Goal: Task Accomplishment & Management: Manage account settings

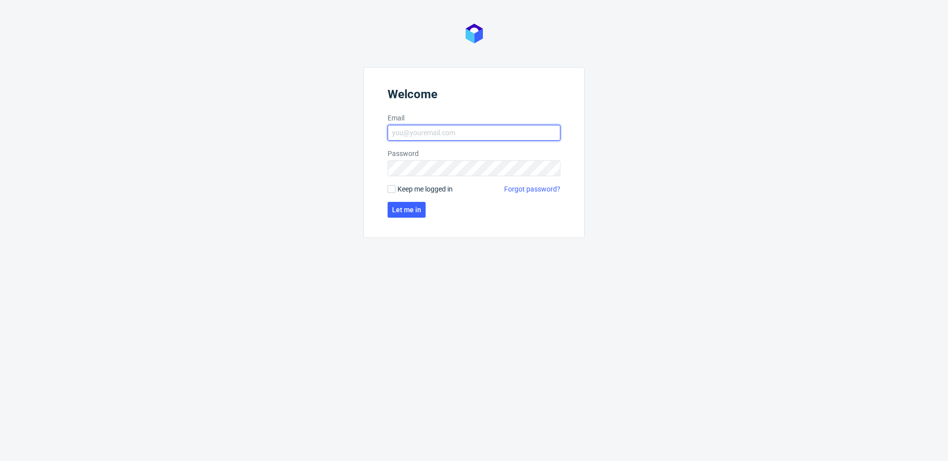
type input "[EMAIL_ADDRESS][DOMAIN_NAME]"
click at [428, 196] on form "Welcome Email [EMAIL_ADDRESS][DOMAIN_NAME] Password Keep me logged in Forgot pa…" at bounding box center [474, 152] width 221 height 171
click at [430, 191] on span "Keep me logged in" at bounding box center [425, 189] width 55 height 10
click at [396, 191] on input "Keep me logged in" at bounding box center [392, 189] width 8 height 8
checkbox input "true"
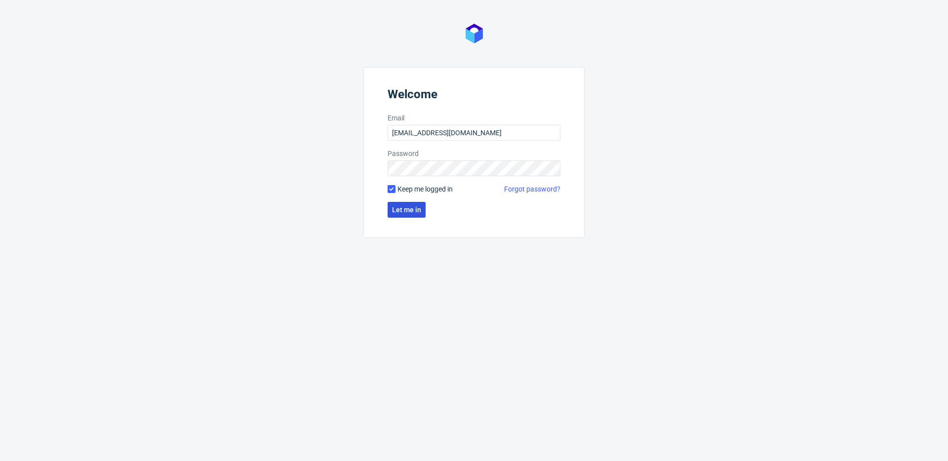
click at [402, 209] on span "Let me in" at bounding box center [406, 209] width 29 height 7
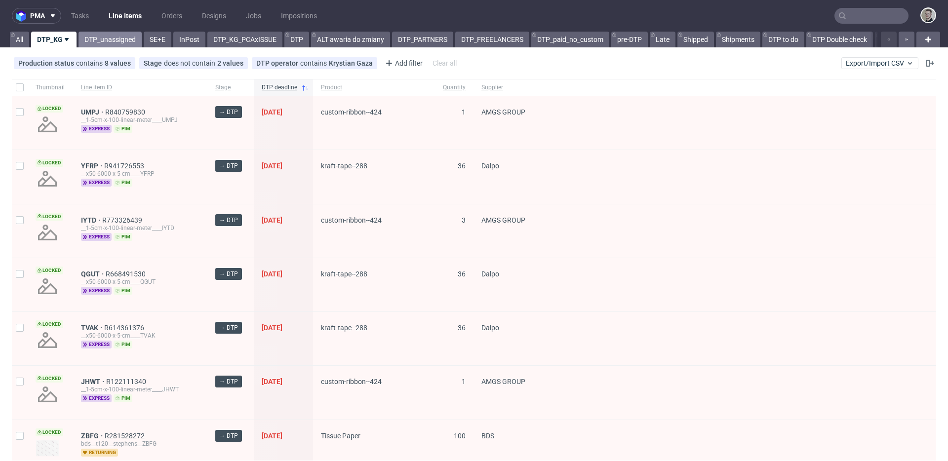
click at [129, 43] on link "DTP_unassigned" at bounding box center [110, 40] width 63 height 16
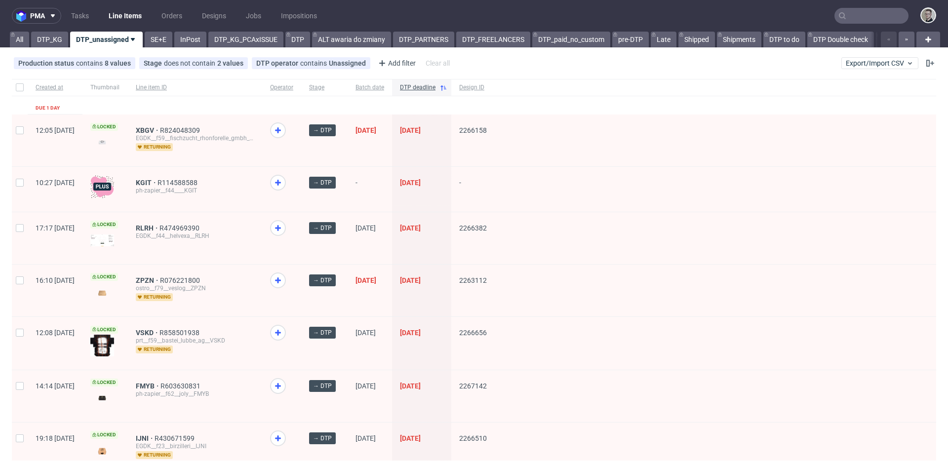
click at [158, 49] on div "pma Tasks Line Items Orders Designs Jobs Impositions All DTP_KG DTP_unassigned …" at bounding box center [474, 230] width 948 height 461
click at [163, 40] on link "SE+E" at bounding box center [159, 40] width 28 height 16
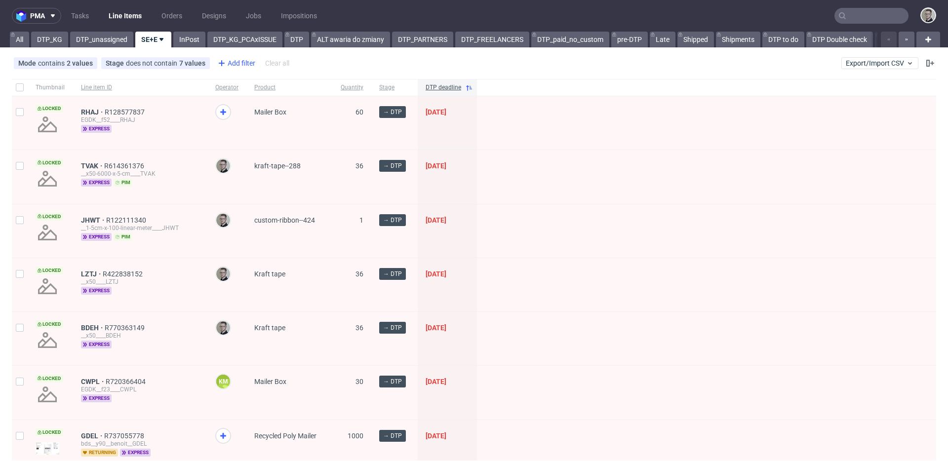
click at [243, 66] on div "Add filter" at bounding box center [235, 63] width 43 height 16
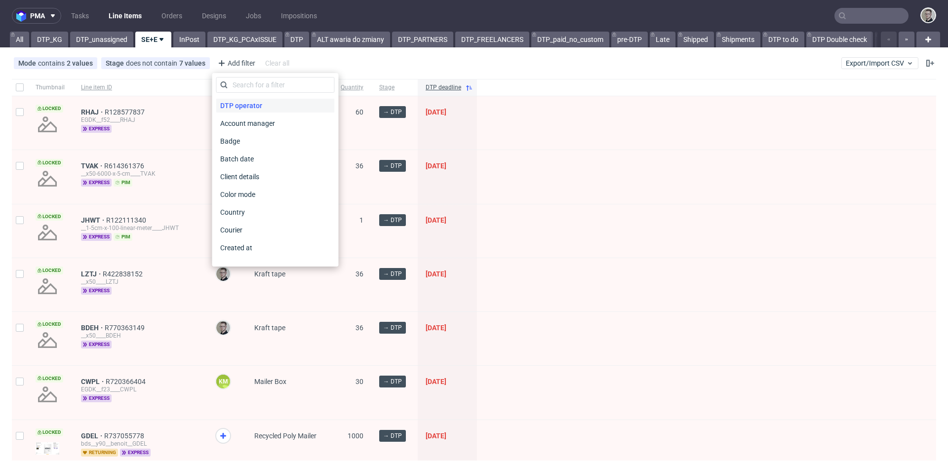
click at [259, 106] on span "DTP operator" at bounding box center [241, 106] width 50 height 14
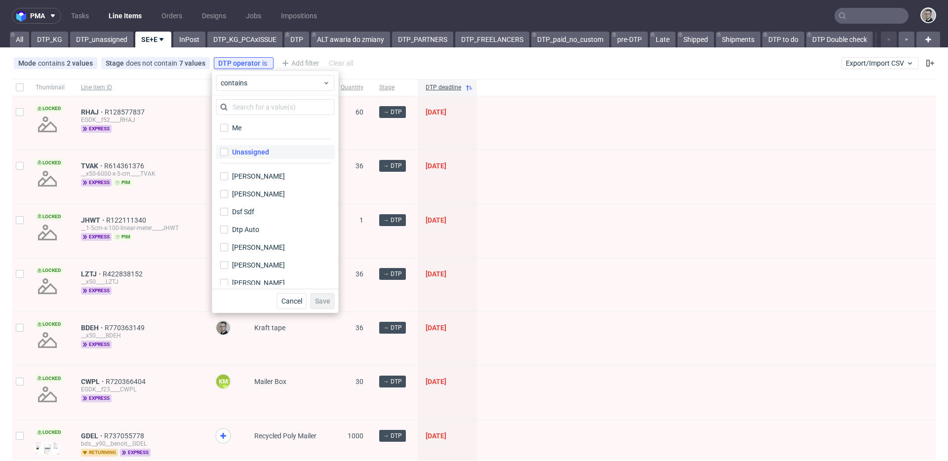
click at [288, 152] on label "Unassigned" at bounding box center [275, 152] width 119 height 14
click at [228, 152] on input "Unassigned" at bounding box center [224, 152] width 8 height 8
checkbox input "true"
click at [319, 301] on span "Save" at bounding box center [322, 301] width 15 height 7
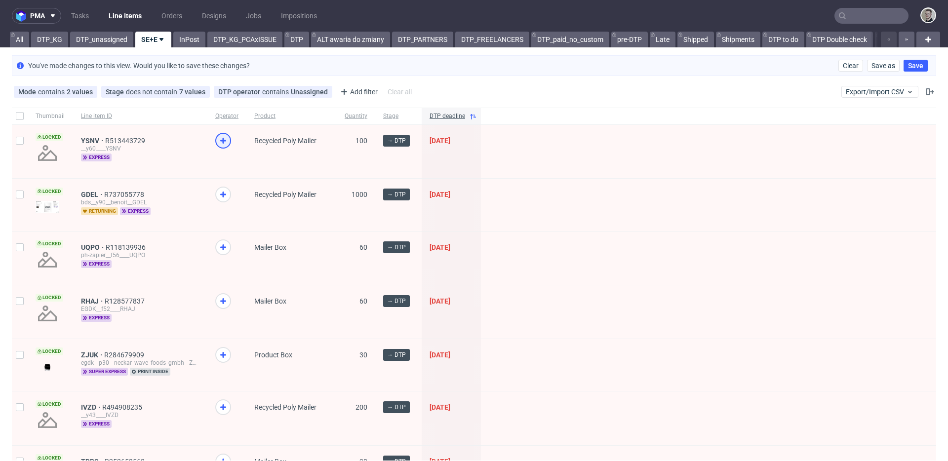
click at [225, 137] on icon at bounding box center [223, 141] width 12 height 12
click at [224, 248] on icon at bounding box center [223, 248] width 12 height 12
click at [229, 299] on div at bounding box center [223, 301] width 16 height 16
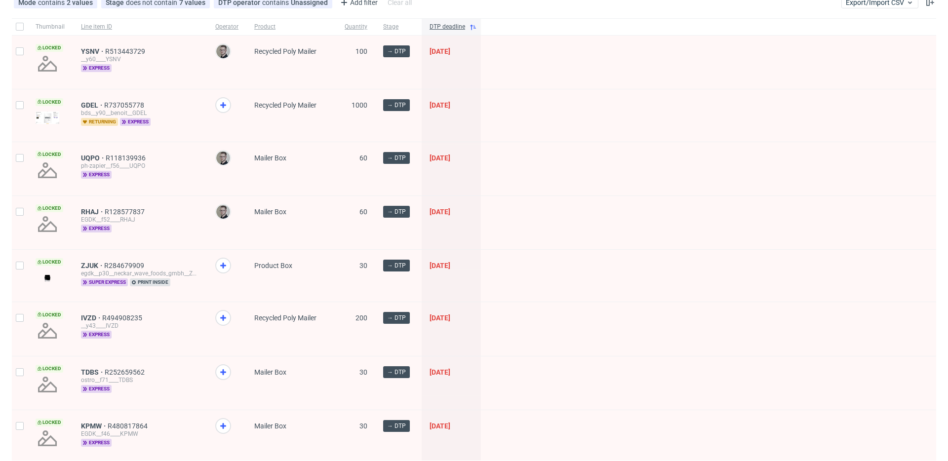
scroll to position [90, 0]
click at [223, 316] on use at bounding box center [223, 318] width 6 height 6
click at [227, 370] on icon at bounding box center [223, 372] width 12 height 12
click at [225, 435] on span at bounding box center [226, 435] width 23 height 34
click at [226, 425] on icon at bounding box center [223, 426] width 12 height 12
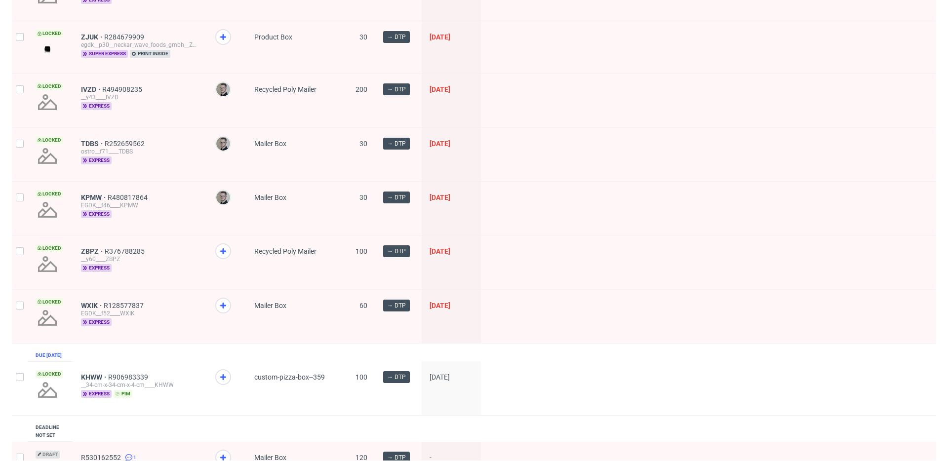
scroll to position [337, 0]
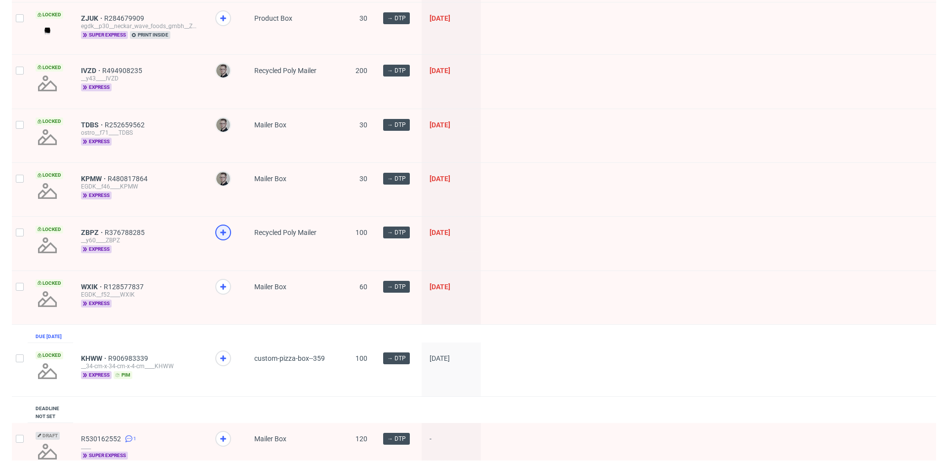
click at [228, 233] on icon at bounding box center [223, 233] width 12 height 12
click at [221, 283] on icon at bounding box center [223, 287] width 12 height 12
click at [226, 365] on icon at bounding box center [223, 359] width 12 height 12
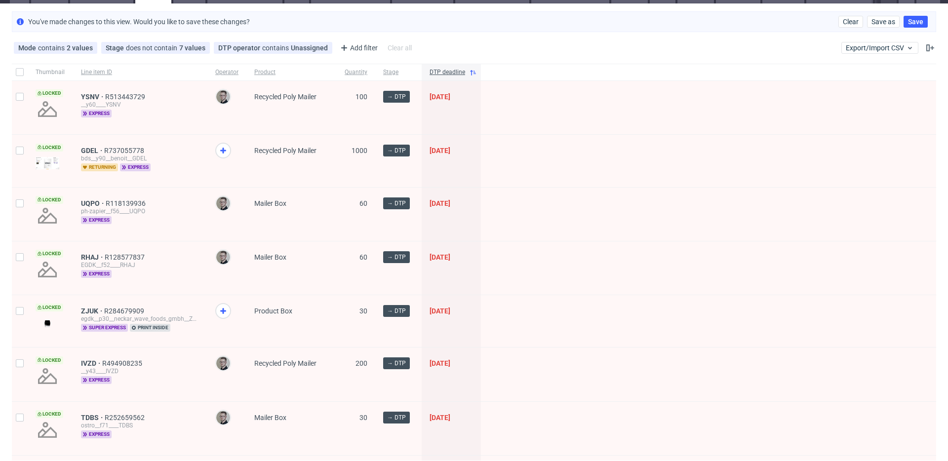
scroll to position [0, 0]
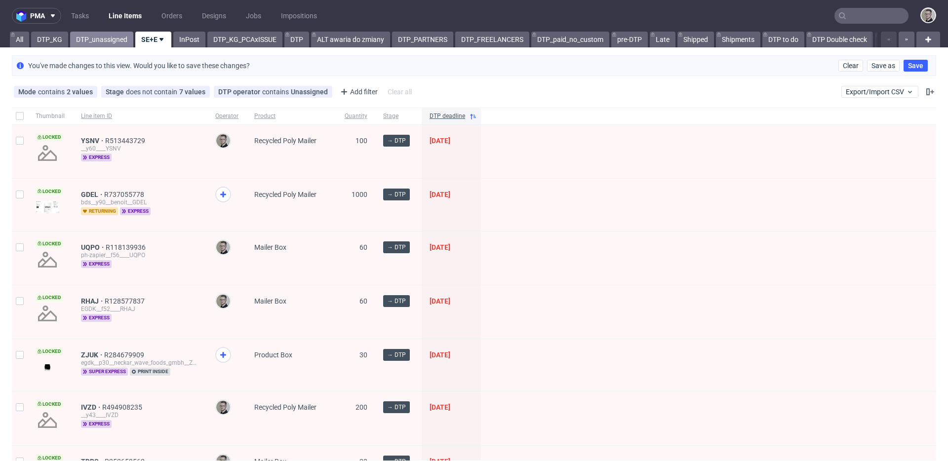
click at [99, 36] on link "DTP_unassigned" at bounding box center [101, 40] width 63 height 16
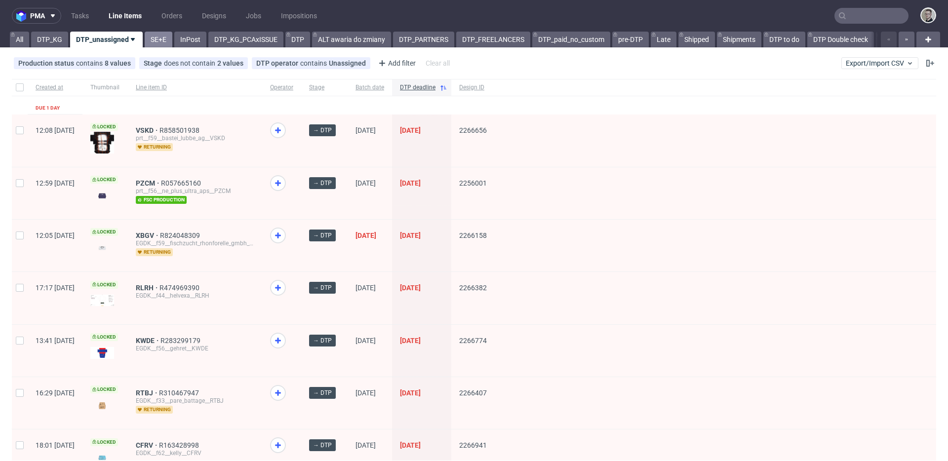
click at [160, 39] on link "SE+E" at bounding box center [159, 40] width 28 height 16
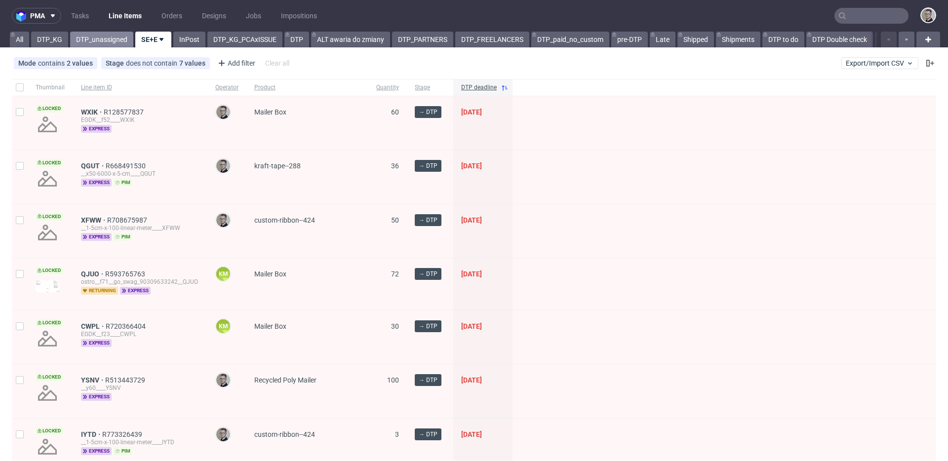
click at [98, 35] on link "DTP_unassigned" at bounding box center [101, 40] width 63 height 16
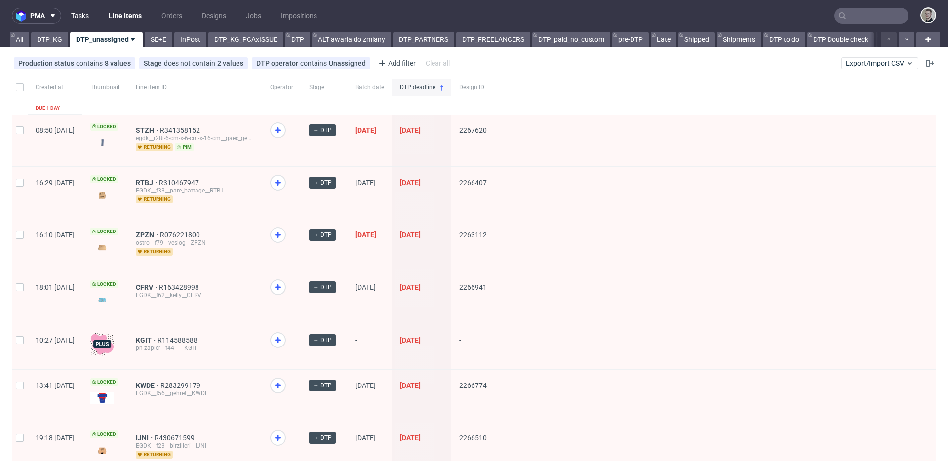
click at [75, 16] on link "Tasks" at bounding box center [80, 16] width 30 height 16
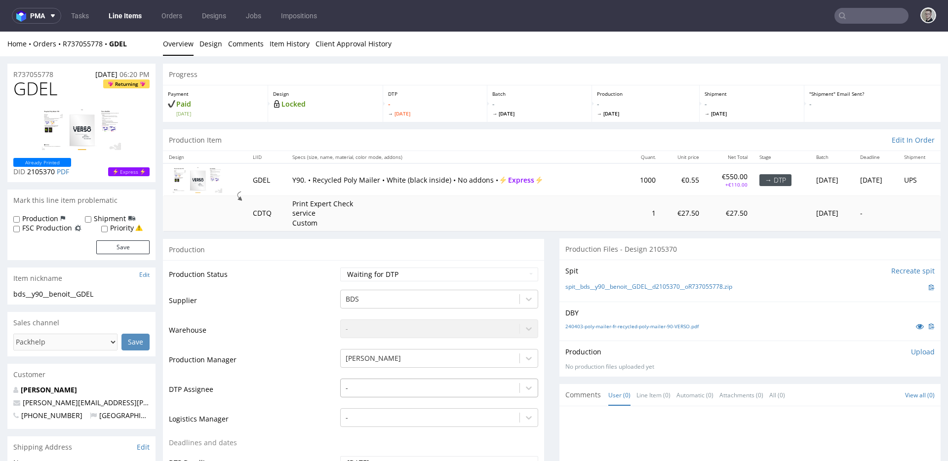
click at [464, 383] on div "-" at bounding box center [439, 386] width 198 height 14
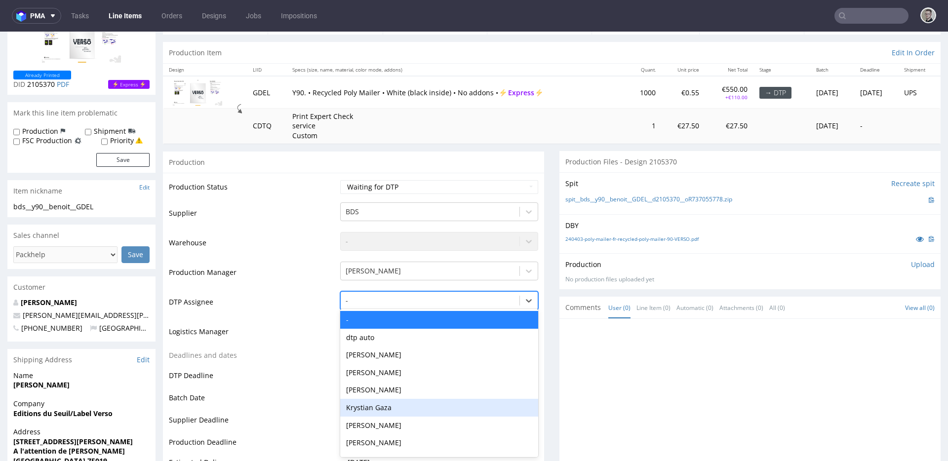
click at [430, 409] on div "Krystian Gaza" at bounding box center [439, 408] width 198 height 18
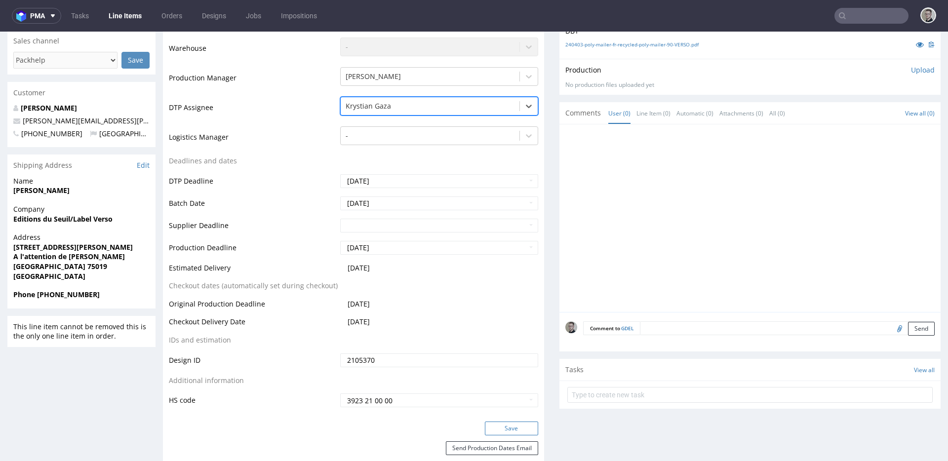
click at [529, 434] on button "Save" at bounding box center [511, 429] width 53 height 14
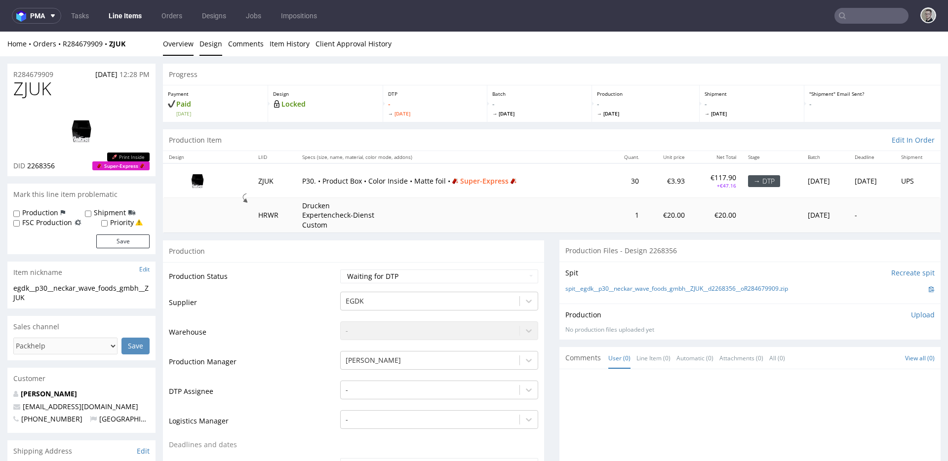
click at [215, 47] on link "Design" at bounding box center [211, 44] width 23 height 24
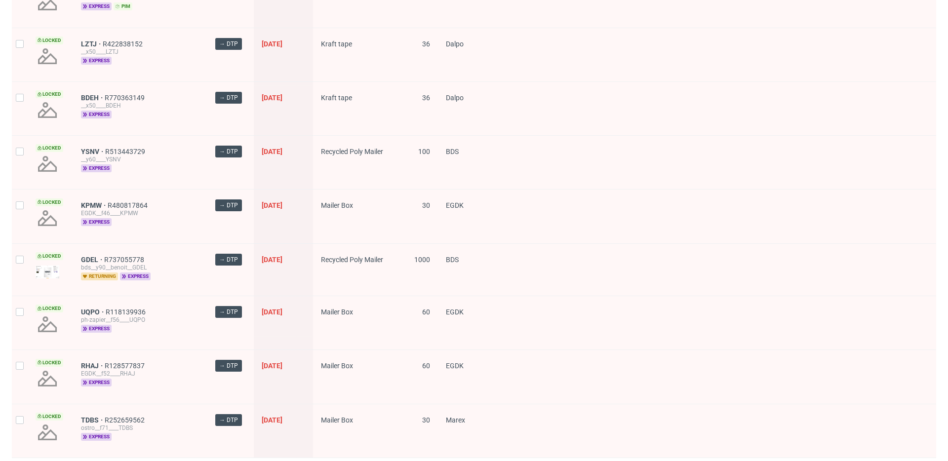
scroll to position [1277, 0]
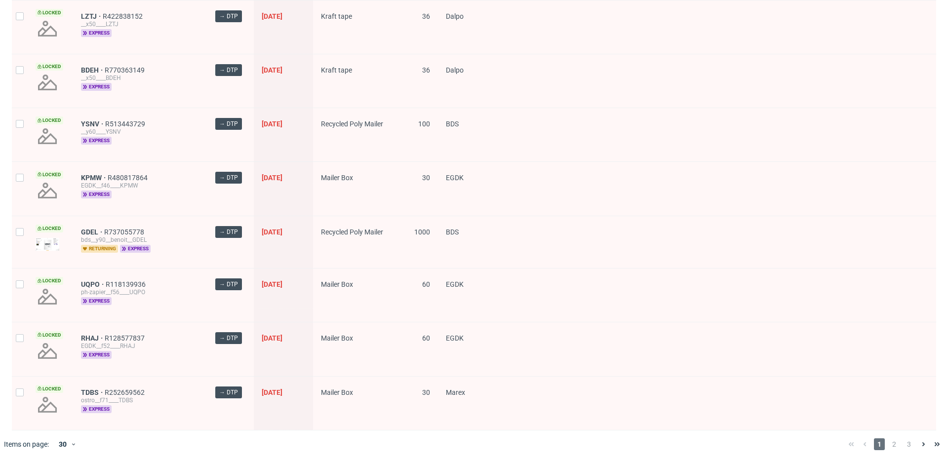
click at [891, 442] on span "2" at bounding box center [894, 445] width 11 height 12
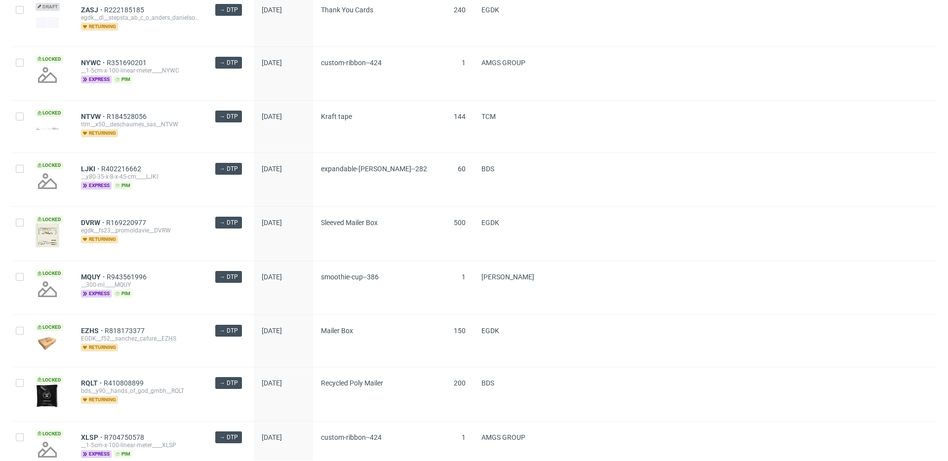
scroll to position [1328, 0]
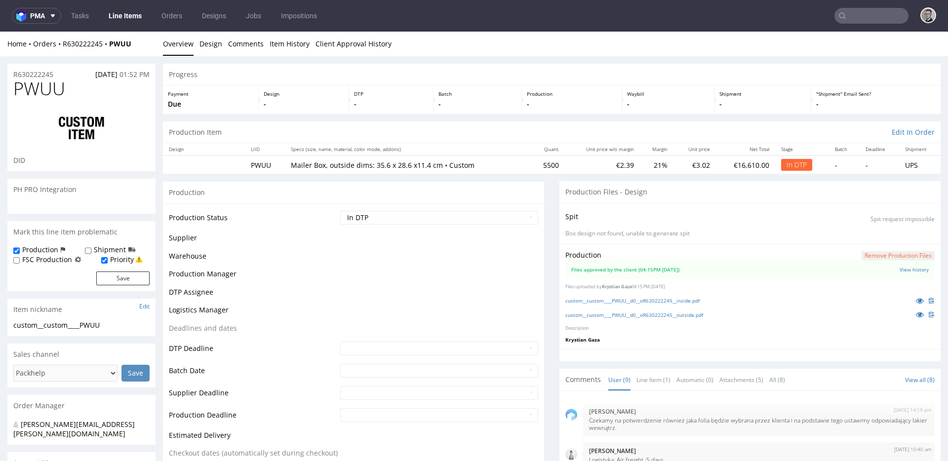
scroll to position [190, 0]
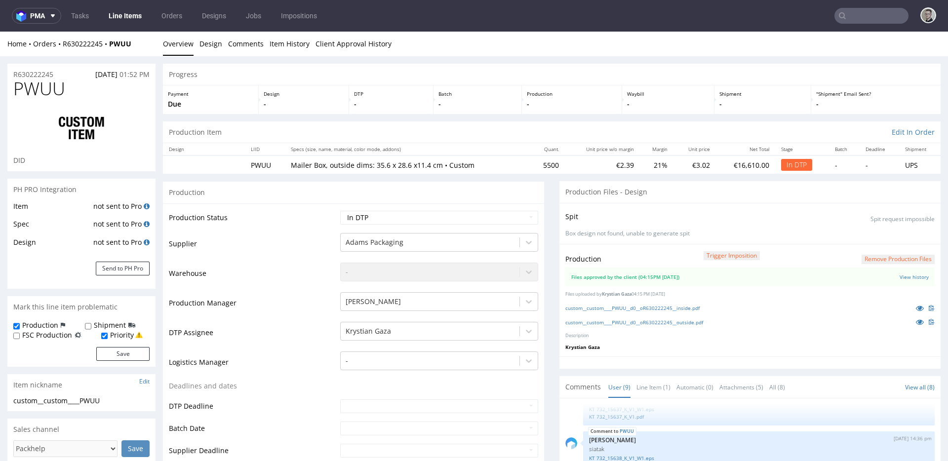
select select "in_progress"
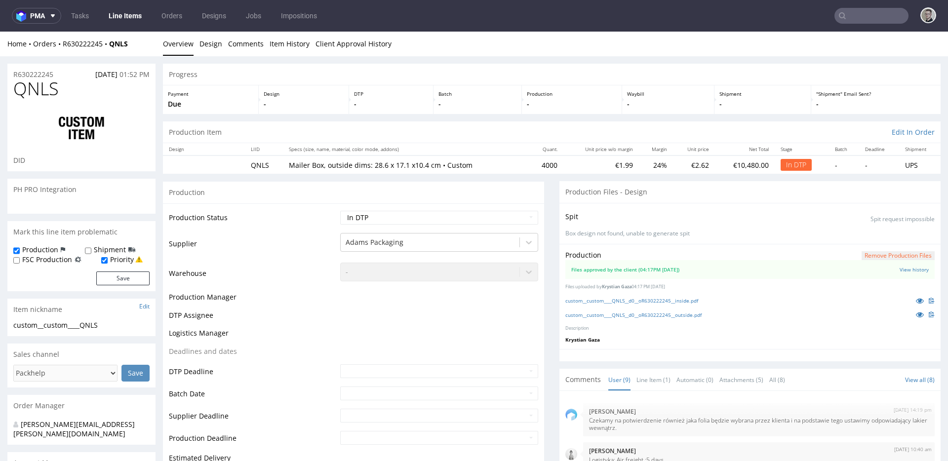
scroll to position [190, 0]
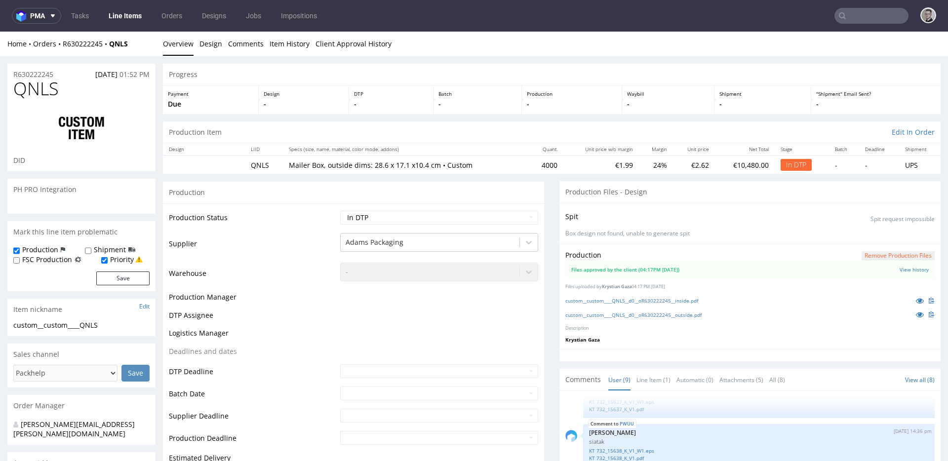
select select "in_progress"
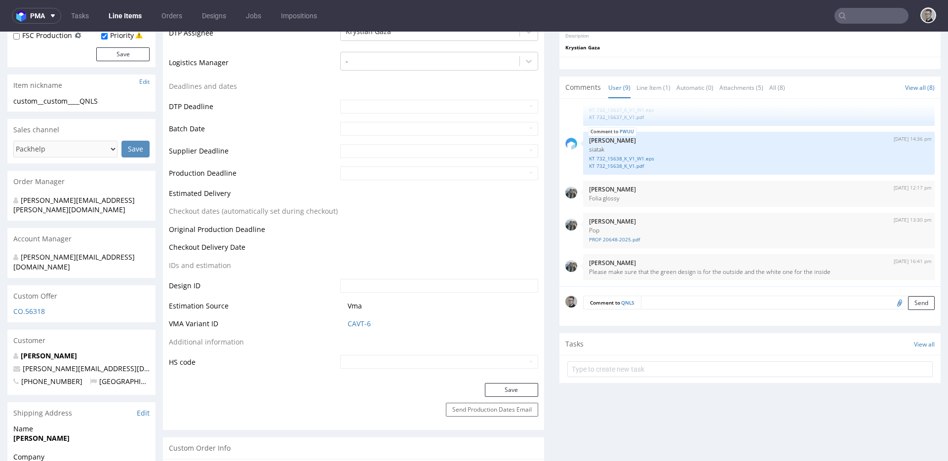
scroll to position [125, 0]
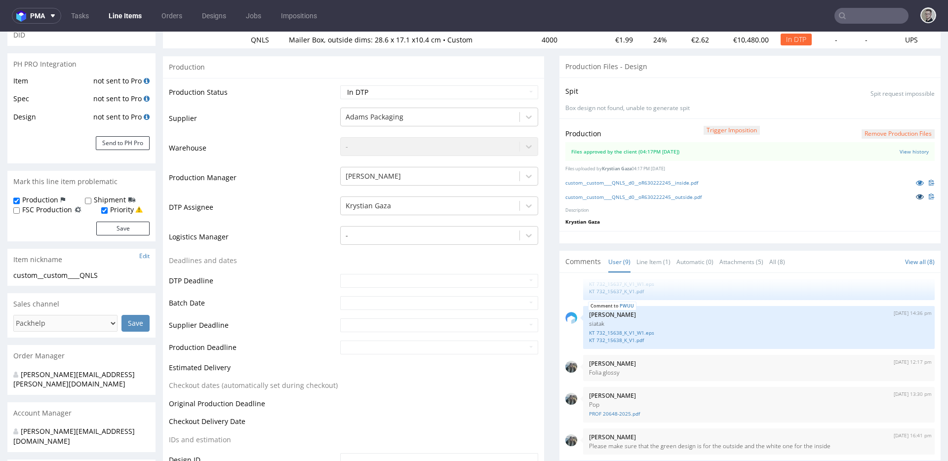
click at [916, 198] on icon at bounding box center [920, 196] width 8 height 7
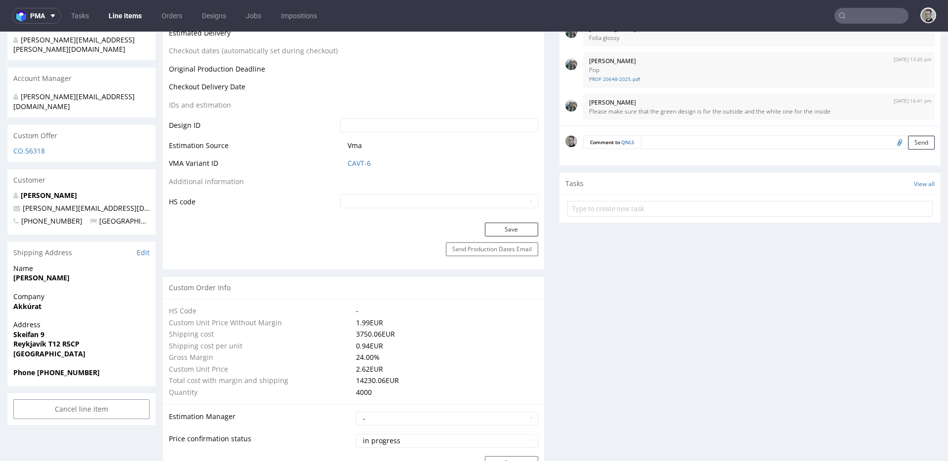
scroll to position [0, 0]
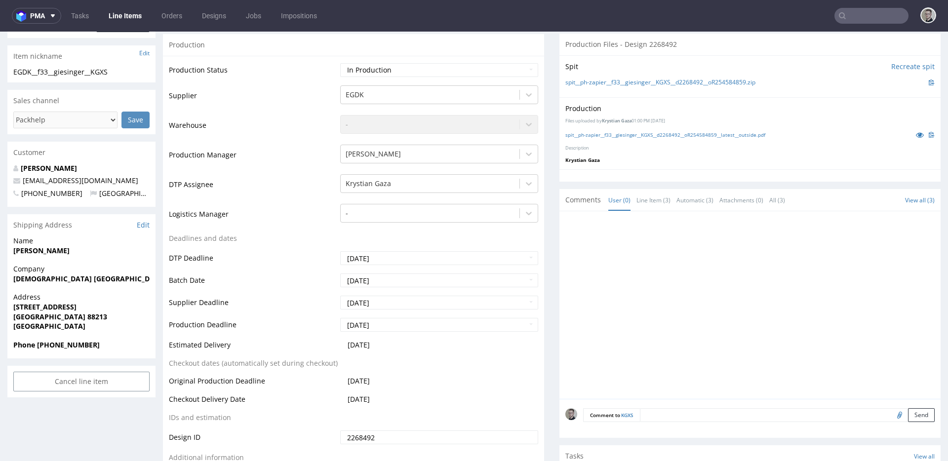
scroll to position [189, 0]
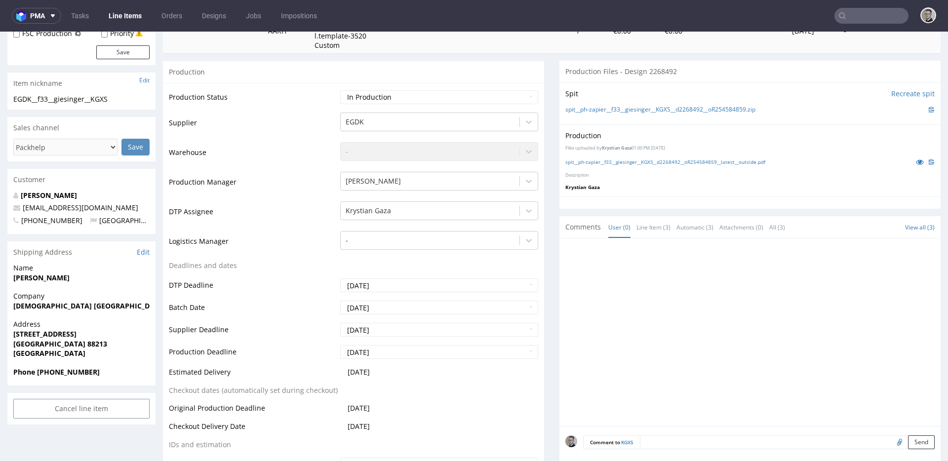
click at [698, 442] on textarea at bounding box center [787, 443] width 295 height 14
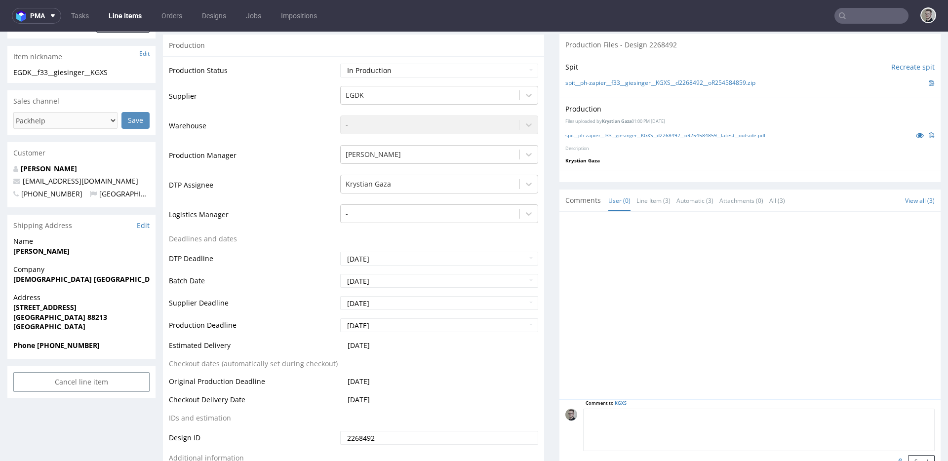
scroll to position [254, 0]
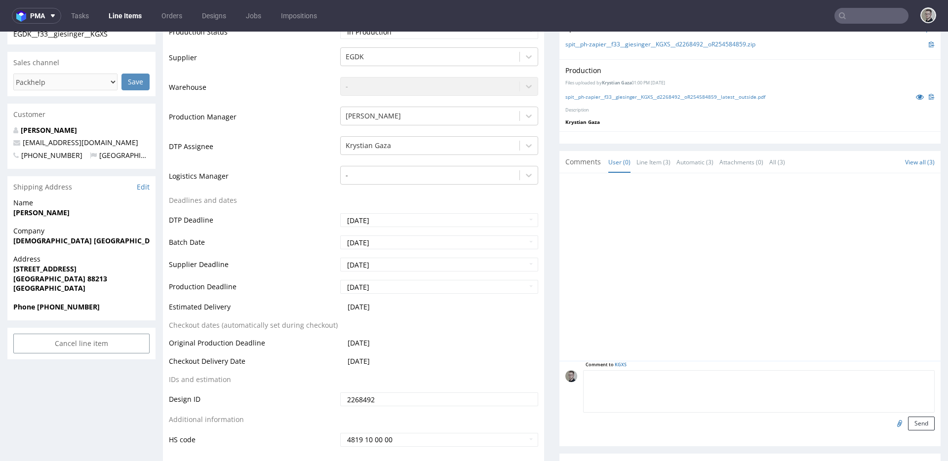
click at [892, 422] on input "file" at bounding box center [899, 423] width 14 height 13
type input "C:\fakepath\ph-zapier__f33__giesinger__KGXS__d2268492__oR254584859__latest__out…"
click at [908, 419] on button "Send" at bounding box center [921, 424] width 27 height 14
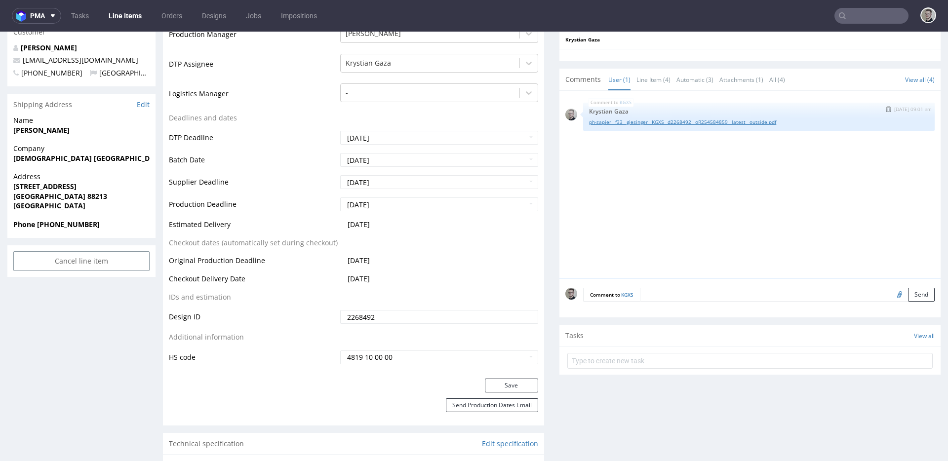
scroll to position [0, 0]
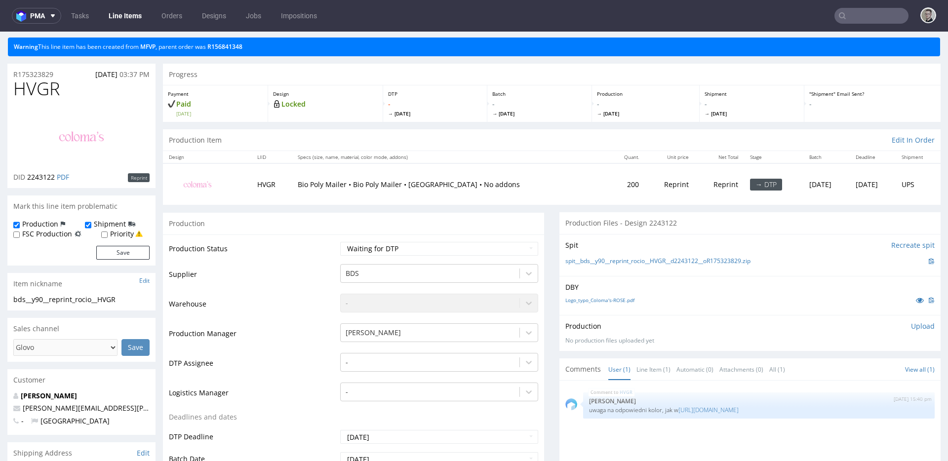
scroll to position [73, 0]
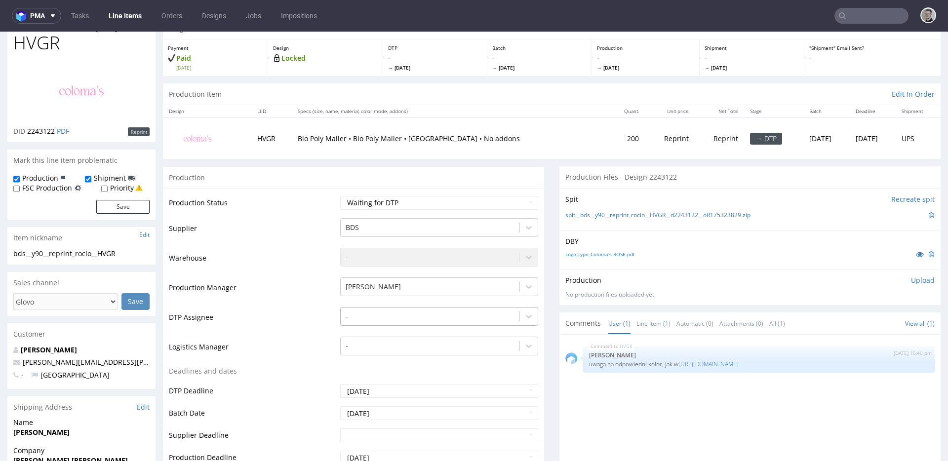
click at [436, 312] on div "-" at bounding box center [430, 317] width 179 height 16
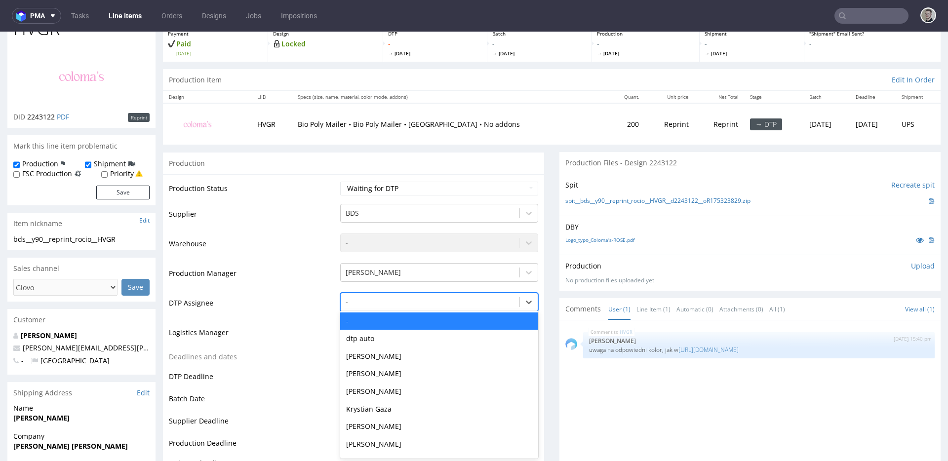
scroll to position [88, 0]
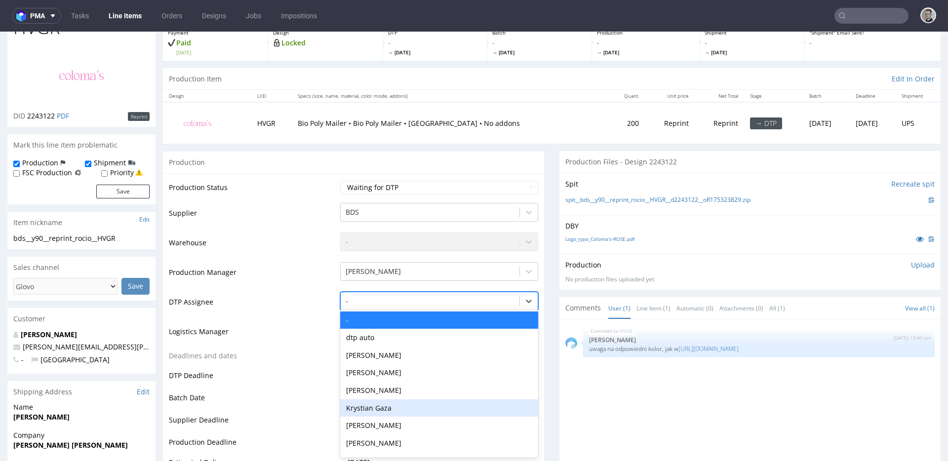
click at [380, 405] on div "Krystian Gaza" at bounding box center [439, 409] width 198 height 18
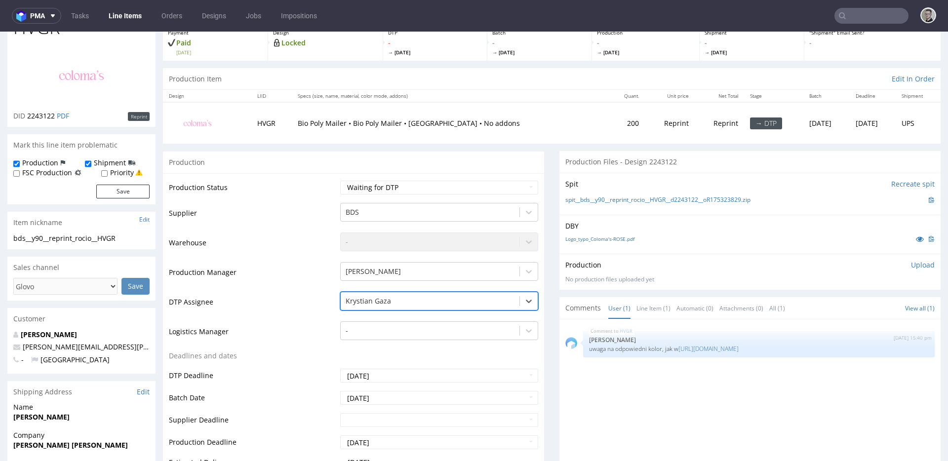
click at [400, 180] on td "Waiting for Artwork Waiting for Diecut Waiting for Mockup Waiting for DTP Waiti…" at bounding box center [438, 191] width 201 height 22
click at [400, 186] on select "Waiting for Artwork Waiting for Diecut Waiting for Mockup Waiting for DTP Waiti…" at bounding box center [439, 188] width 198 height 14
select select "dtp_in_process"
click at [340, 181] on select "Waiting for Artwork Waiting for Diecut Waiting for Mockup Waiting for DTP Waiti…" at bounding box center [439, 188] width 198 height 14
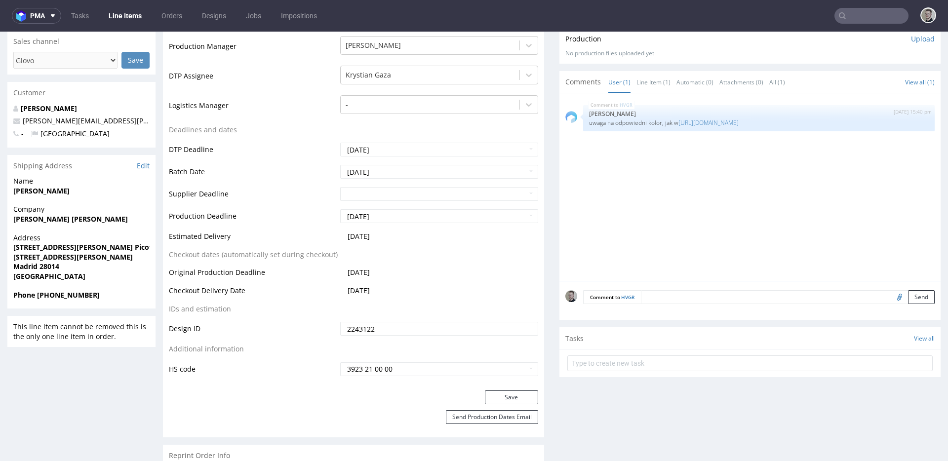
scroll to position [554, 0]
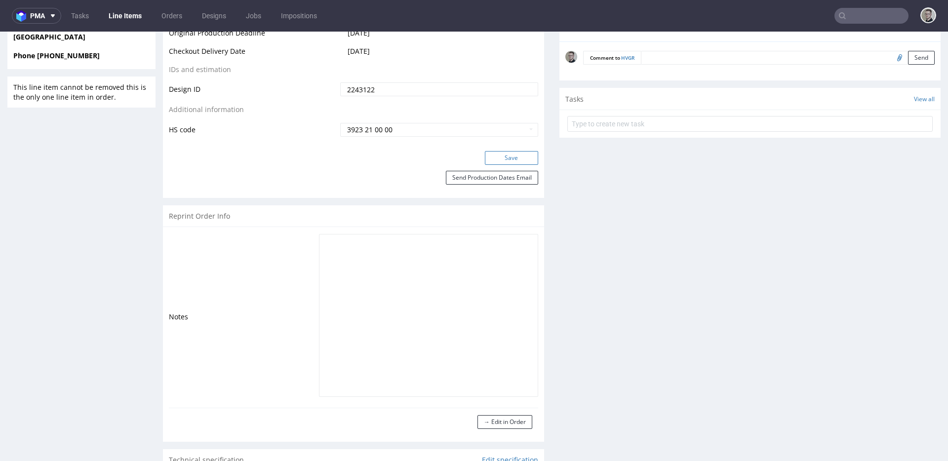
click at [520, 161] on button "Save" at bounding box center [511, 158] width 53 height 14
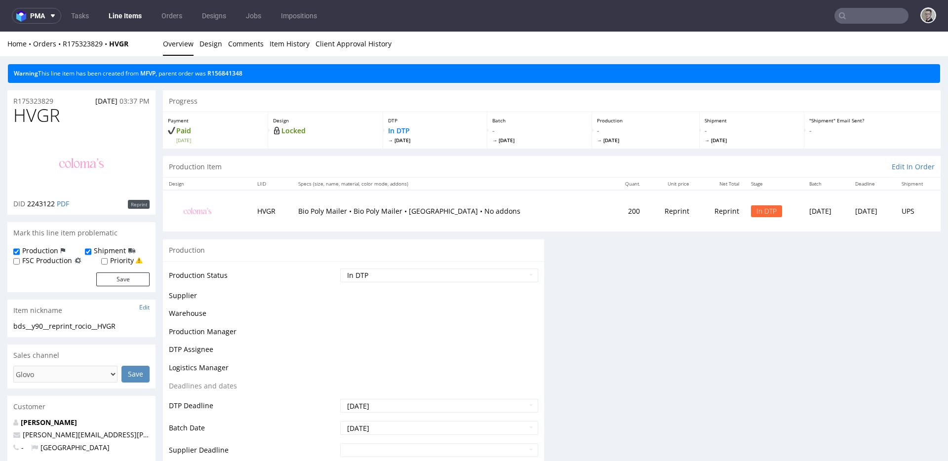
scroll to position [0, 0]
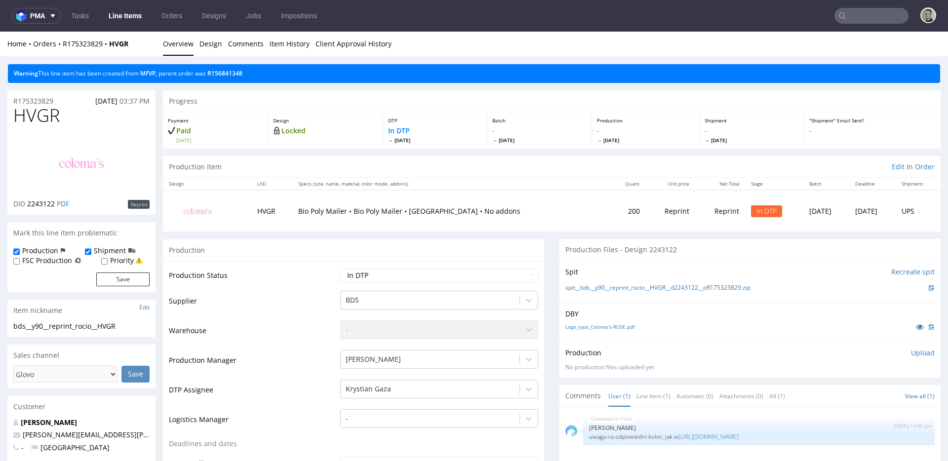
click at [87, 327] on div "bds__y90__reprint_rocio__HVGR" at bounding box center [81, 327] width 136 height 10
copy div "bds__y90__reprint_rocio__HVGR Update"
drag, startPoint x: 61, startPoint y: 100, endPoint x: 0, endPoint y: 98, distance: 61.3
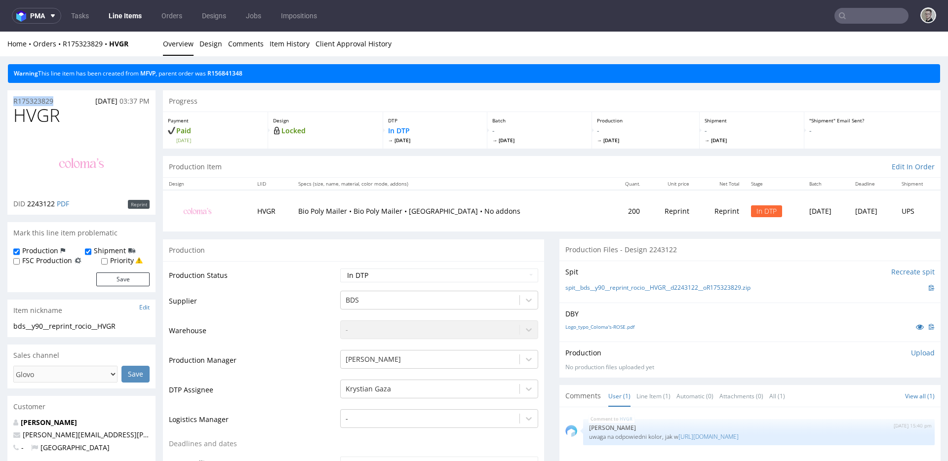
copy p "R175323829"
click at [912, 352] on p "Upload" at bounding box center [923, 353] width 24 height 10
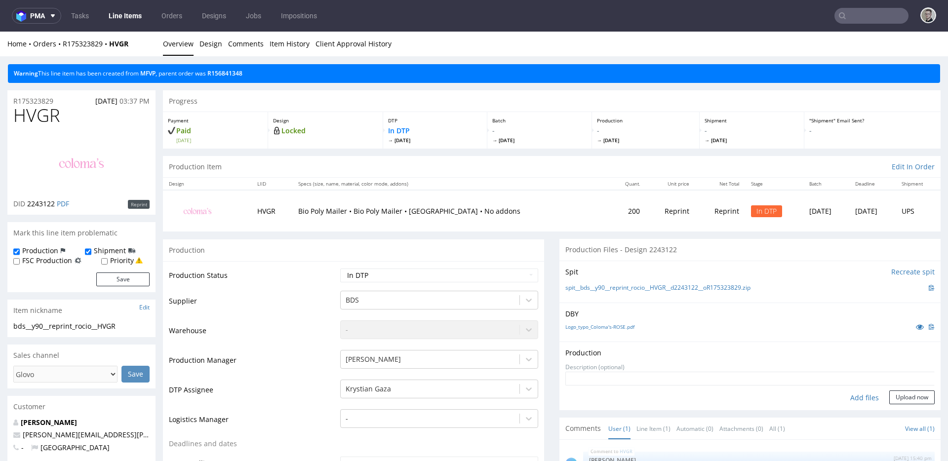
click at [855, 393] on div "Add files" at bounding box center [864, 398] width 49 height 15
type input "C:\fakepath\bds__y90__reprint_rocio__HVGR__d2243122__oR175323829__outside.pdf"
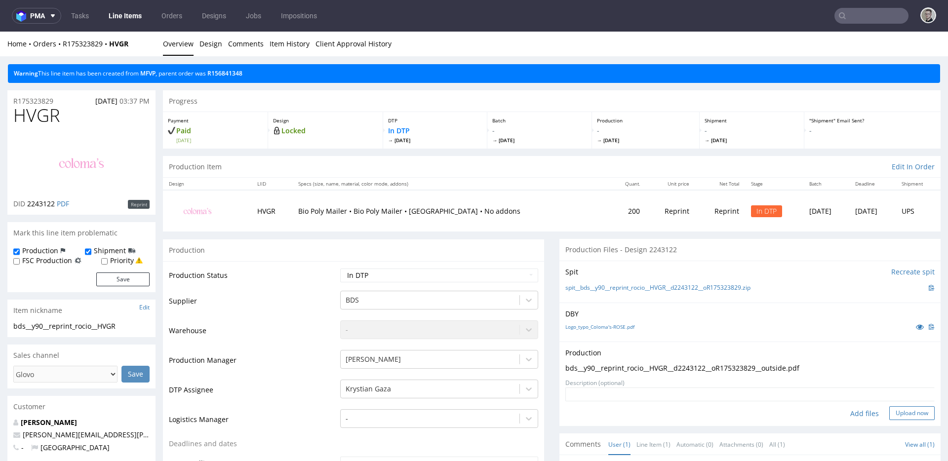
click at [893, 417] on button "Upload now" at bounding box center [912, 414] width 45 height 14
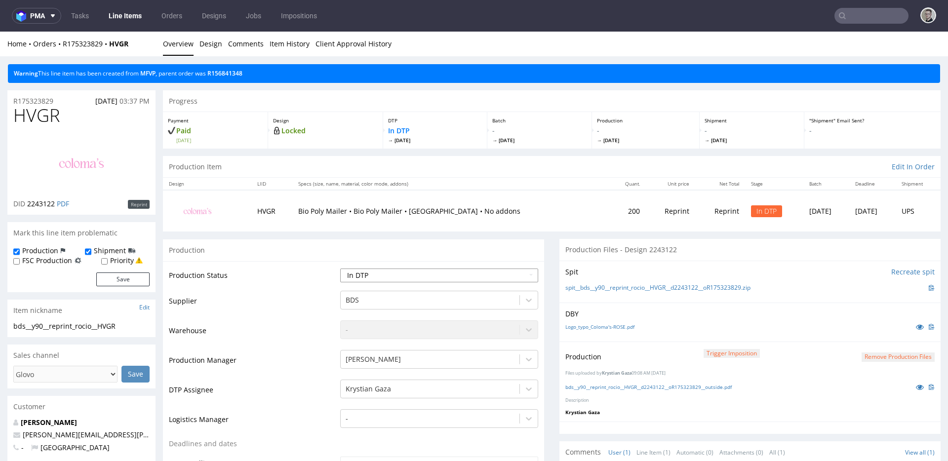
click at [404, 271] on select "Waiting for Artwork Waiting for Diecut Waiting for Mockup Waiting for DTP Waiti…" at bounding box center [439, 276] width 198 height 14
click at [340, 269] on select "Waiting for Artwork Waiting for Diecut Waiting for Mockup Waiting for DTP Waiti…" at bounding box center [439, 276] width 198 height 14
click at [406, 276] on select "Waiting for Artwork Waiting for Diecut Waiting for Mockup Waiting for DTP Waiti…" at bounding box center [439, 276] width 198 height 14
select select "dtp_production_ready"
click at [340, 269] on select "Waiting for Artwork Waiting for Diecut Waiting for Mockup Waiting for DTP Waiti…" at bounding box center [439, 276] width 198 height 14
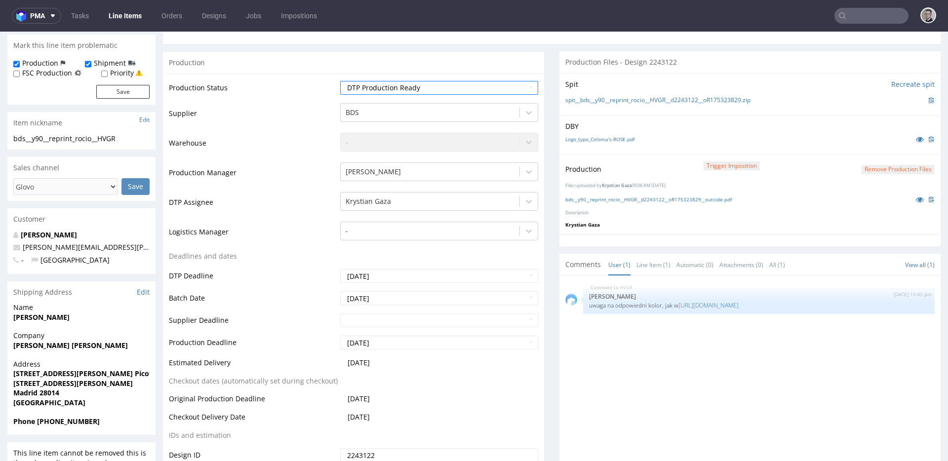
scroll to position [475, 0]
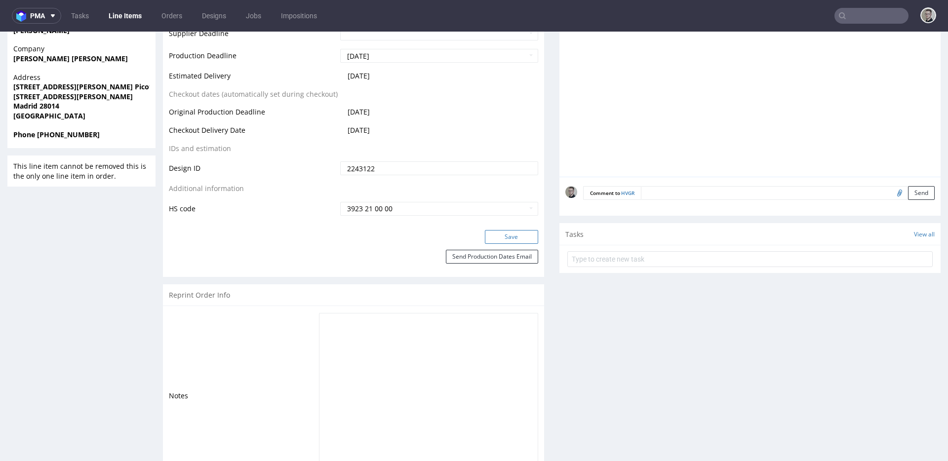
click at [513, 237] on button "Save" at bounding box center [511, 237] width 53 height 14
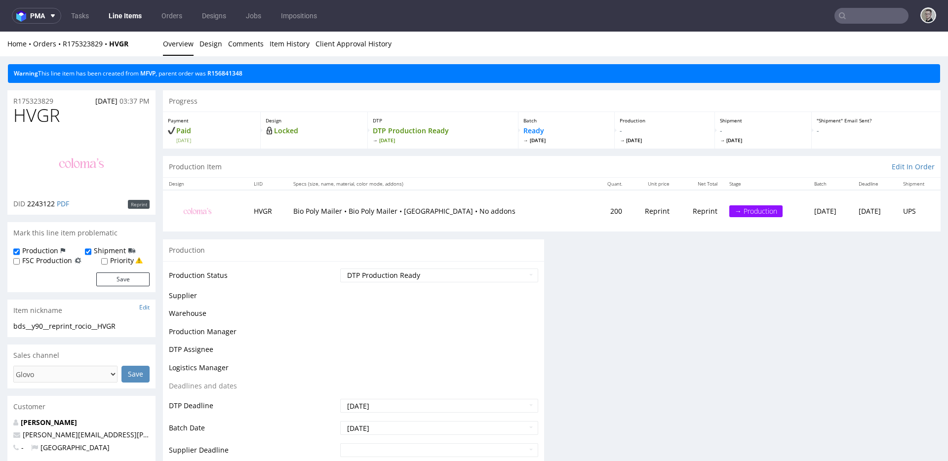
scroll to position [0, 0]
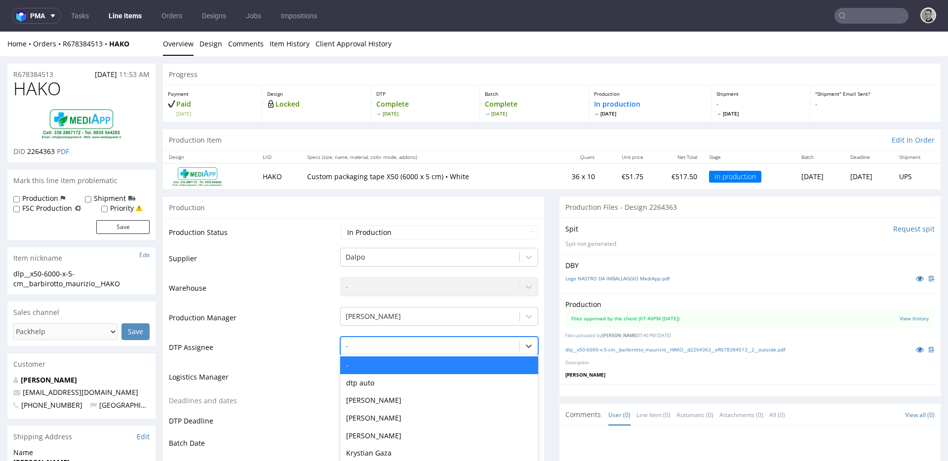
click at [373, 349] on div "- selected, 1 of 31. 31 results available. Use Up and Down to choose options, p…" at bounding box center [439, 344] width 198 height 14
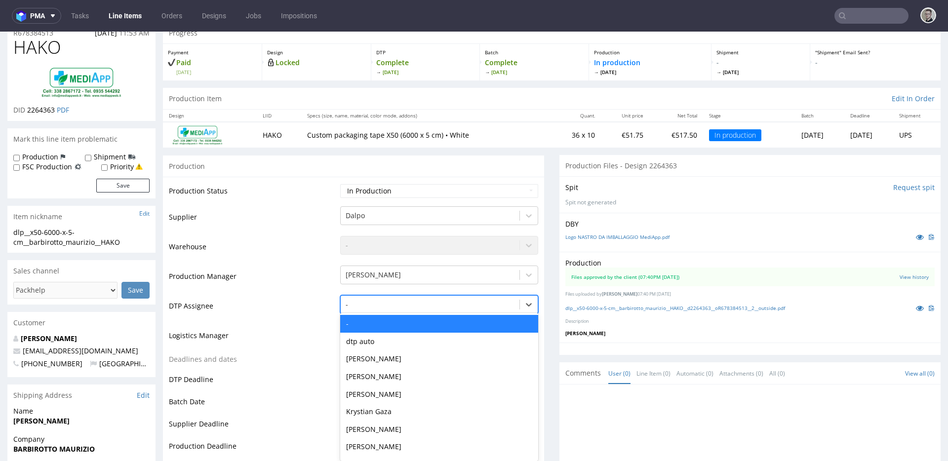
scroll to position [45, 0]
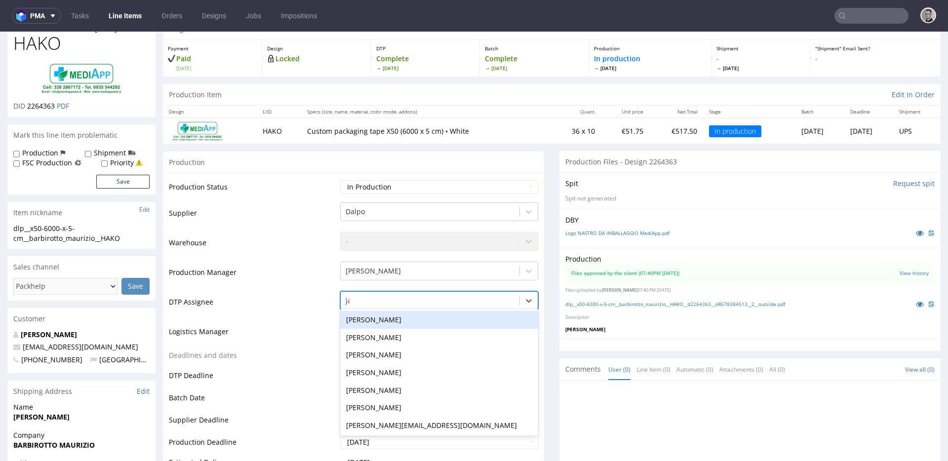
type input "jan"
click at [437, 322] on div "[PERSON_NAME]" at bounding box center [439, 320] width 198 height 18
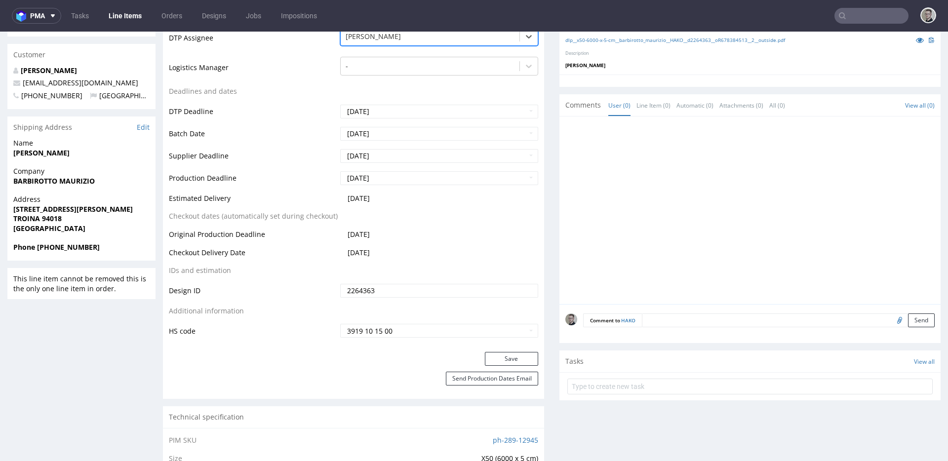
scroll to position [502, 0]
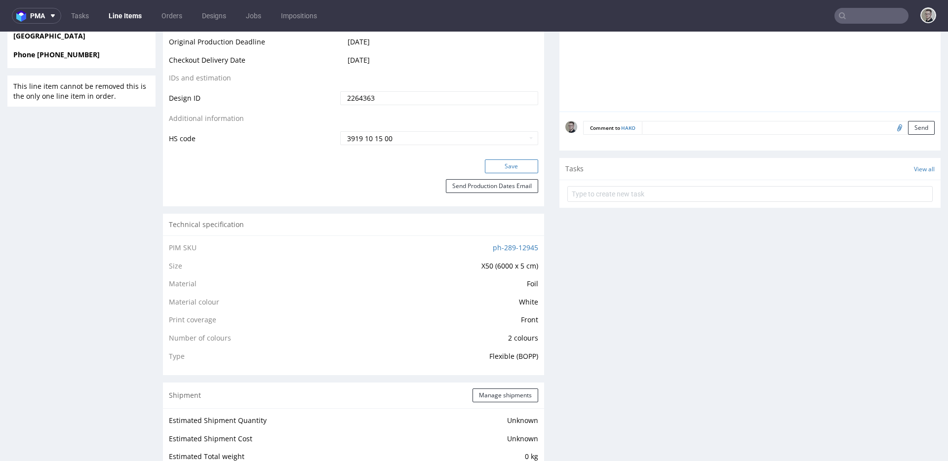
click at [521, 166] on button "Save" at bounding box center [511, 167] width 53 height 14
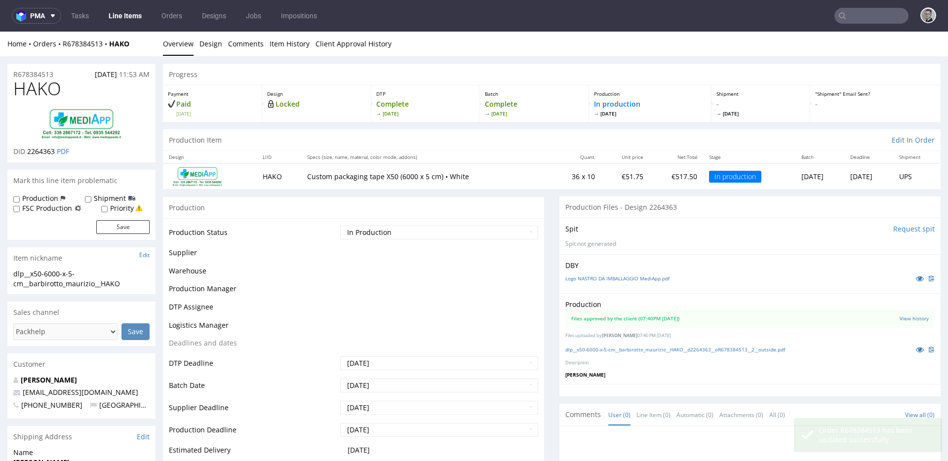
scroll to position [0, 0]
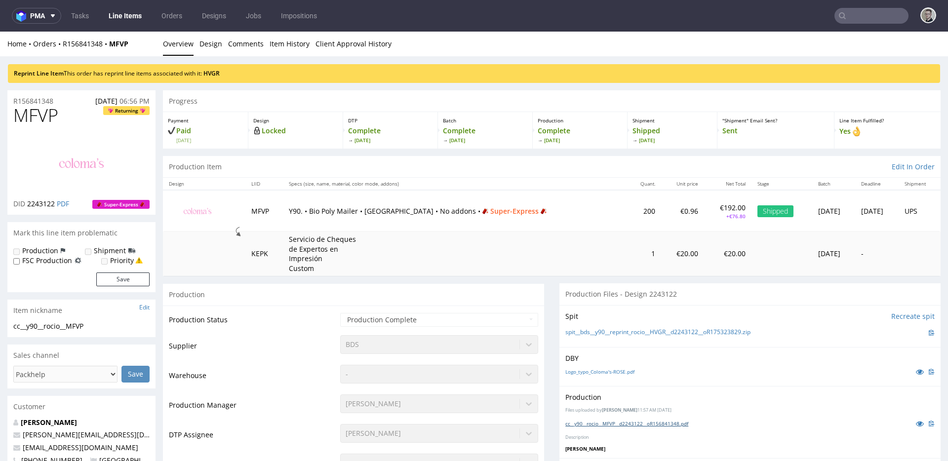
click at [634, 425] on link "cc__y90__rocio__MFVP__d2243122__oR156841348.pdf" at bounding box center [627, 423] width 123 height 7
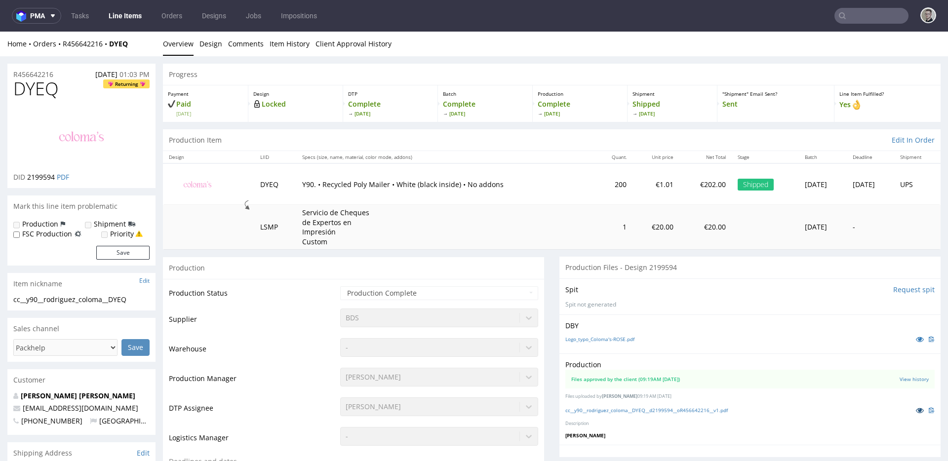
click at [916, 410] on icon at bounding box center [920, 410] width 8 height 7
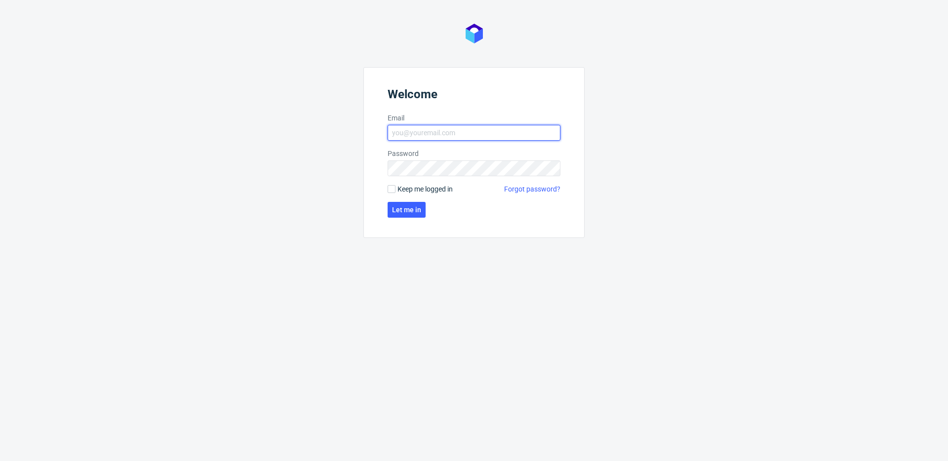
type input "[EMAIL_ADDRESS][DOMAIN_NAME]"
click at [423, 193] on span "Keep me logged in" at bounding box center [425, 189] width 55 height 10
click at [396, 193] on input "Keep me logged in" at bounding box center [392, 189] width 8 height 8
checkbox input "true"
click at [414, 210] on span "Let me in" at bounding box center [406, 209] width 29 height 7
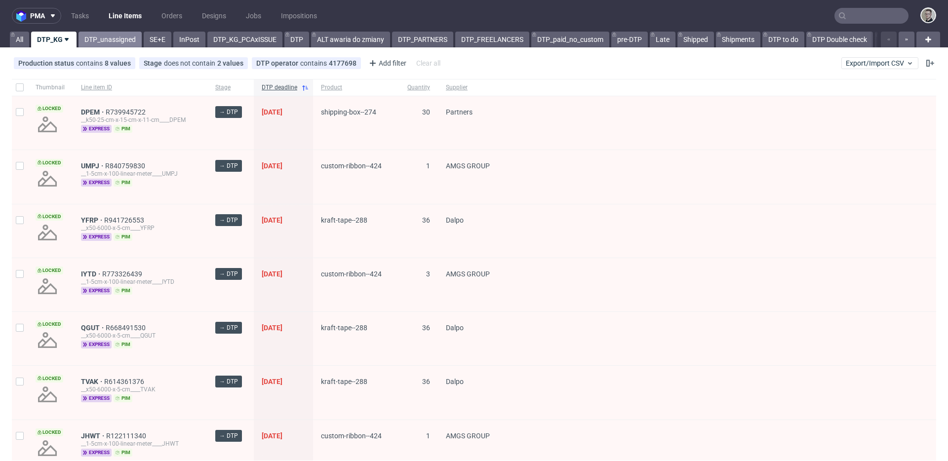
click at [109, 36] on link "DTP_unassigned" at bounding box center [110, 40] width 63 height 16
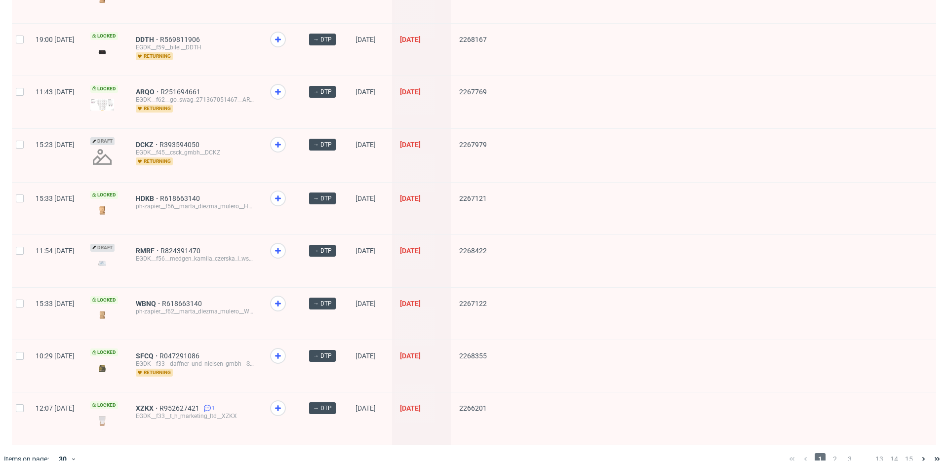
scroll to position [1274, 0]
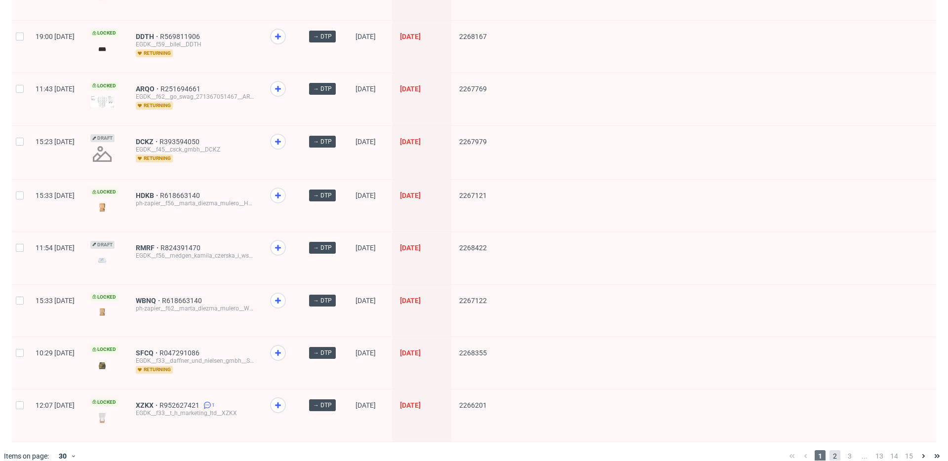
click at [832, 451] on span "2" at bounding box center [835, 457] width 11 height 12
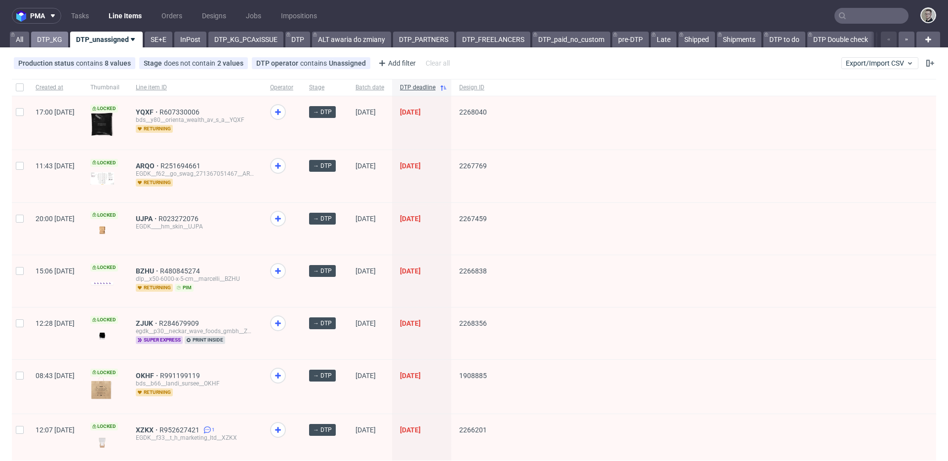
click at [52, 39] on link "DTP_KG" at bounding box center [49, 40] width 37 height 16
